Goal: Navigation & Orientation: Find specific page/section

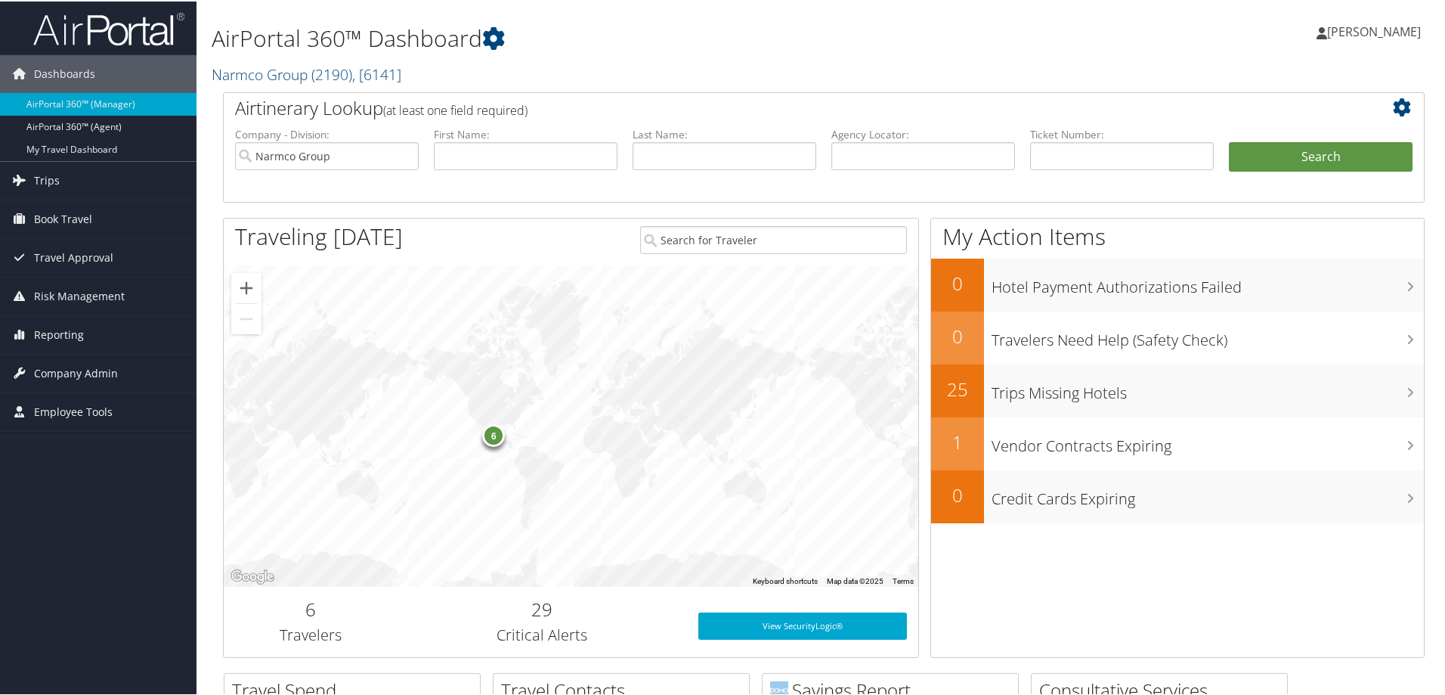
click at [636, 48] on h1 "AirPortal 360™ Dashboard" at bounding box center [620, 37] width 816 height 32
click at [48, 331] on span "Reporting" at bounding box center [59, 334] width 50 height 38
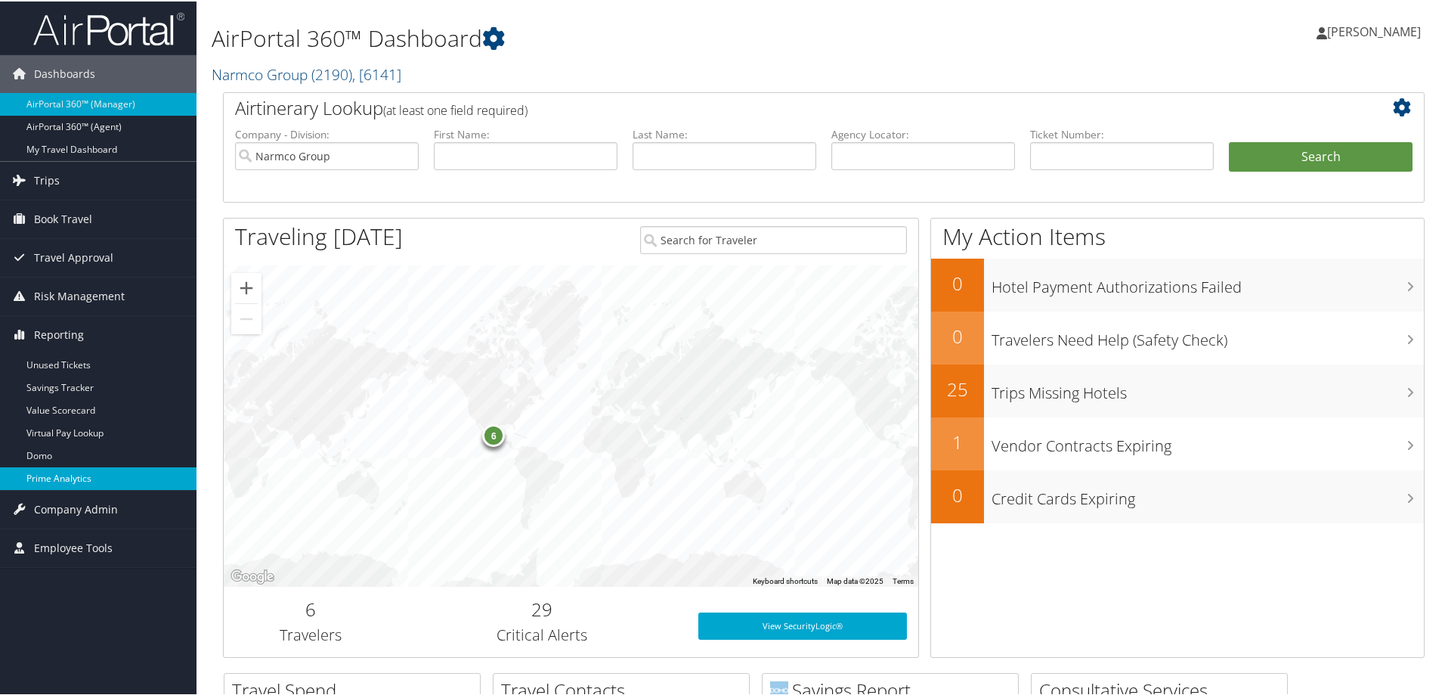
click at [60, 480] on link "Prime Analytics" at bounding box center [98, 477] width 197 height 23
click at [62, 448] on link "Domo" at bounding box center [98, 454] width 197 height 23
click at [60, 455] on link "Domo" at bounding box center [98, 454] width 197 height 23
click at [872, 48] on h1 "AirPortal 360™ Dashboard" at bounding box center [620, 37] width 816 height 32
click at [66, 469] on link "Prime Analytics" at bounding box center [98, 477] width 197 height 23
